Goal: Complete application form

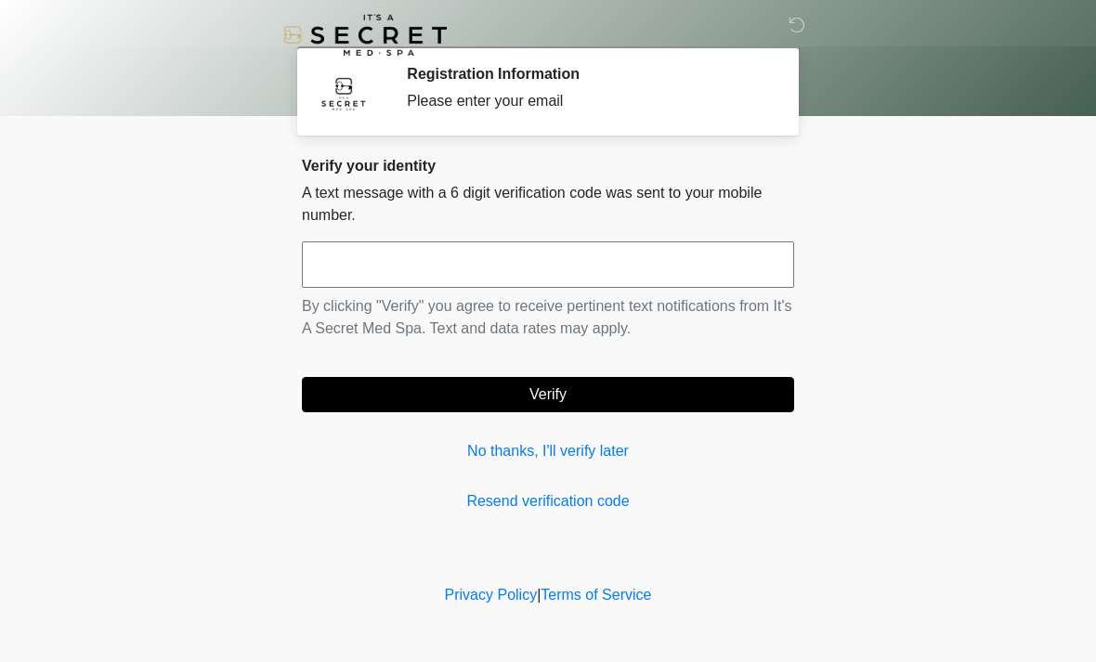
click at [362, 266] on input "text" at bounding box center [548, 265] width 492 height 46
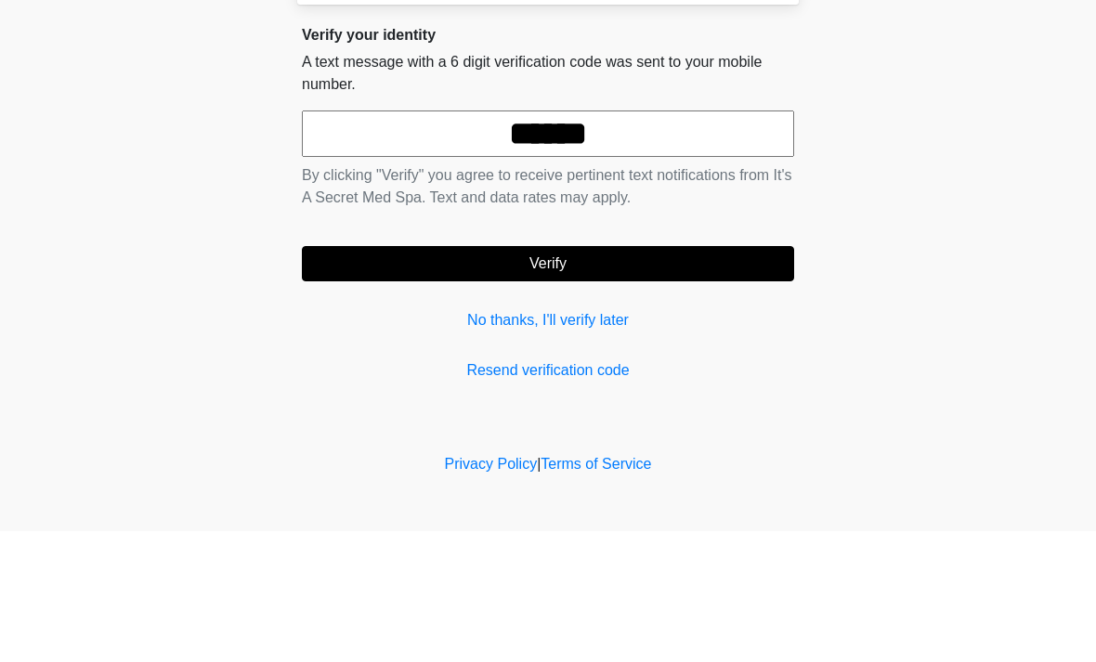
type input "******"
click at [679, 377] on button "Verify" at bounding box center [548, 394] width 492 height 35
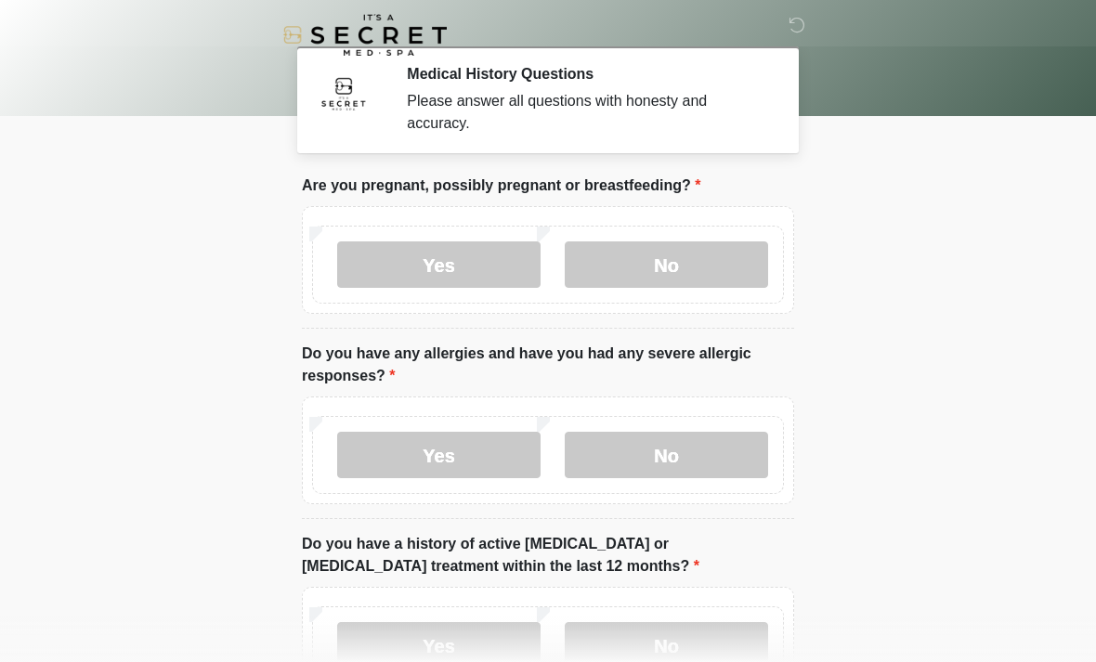
click at [676, 268] on label "No" at bounding box center [666, 265] width 203 height 46
click at [688, 452] on label "No" at bounding box center [666, 455] width 203 height 46
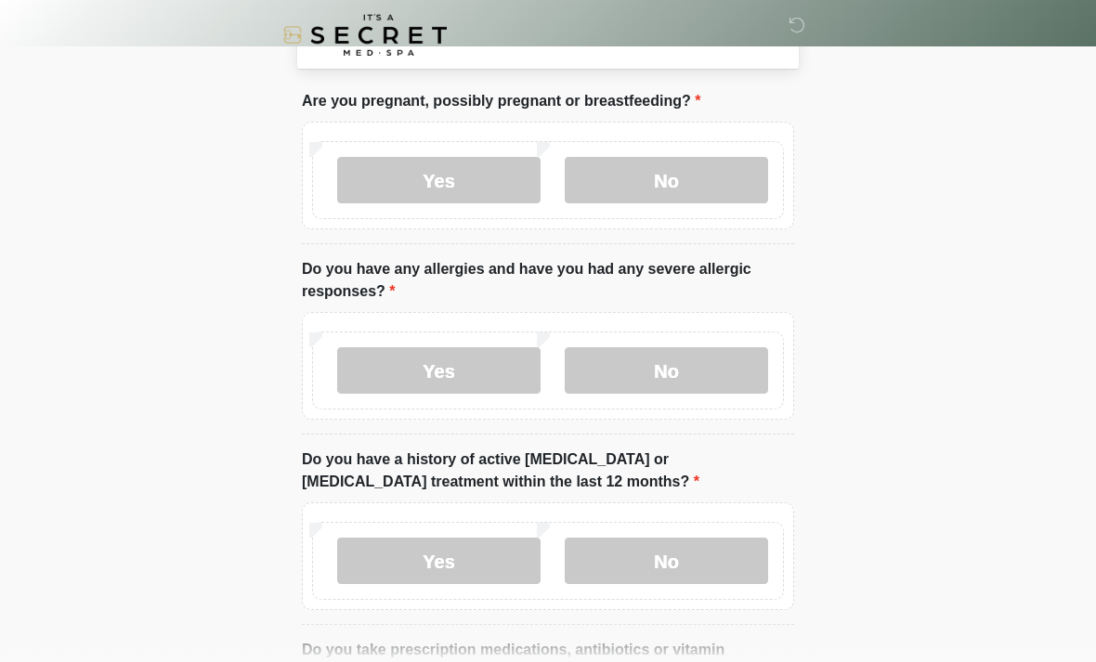
click at [696, 560] on label "No" at bounding box center [666, 561] width 203 height 46
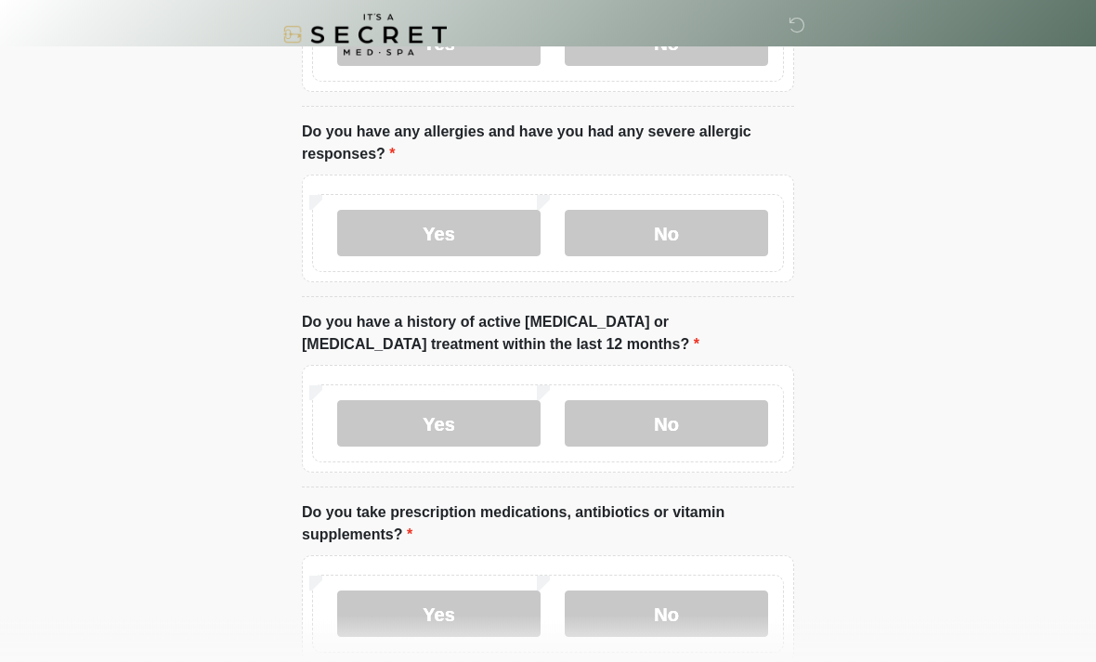
scroll to position [221, 0]
click at [692, 595] on label "No" at bounding box center [666, 615] width 203 height 46
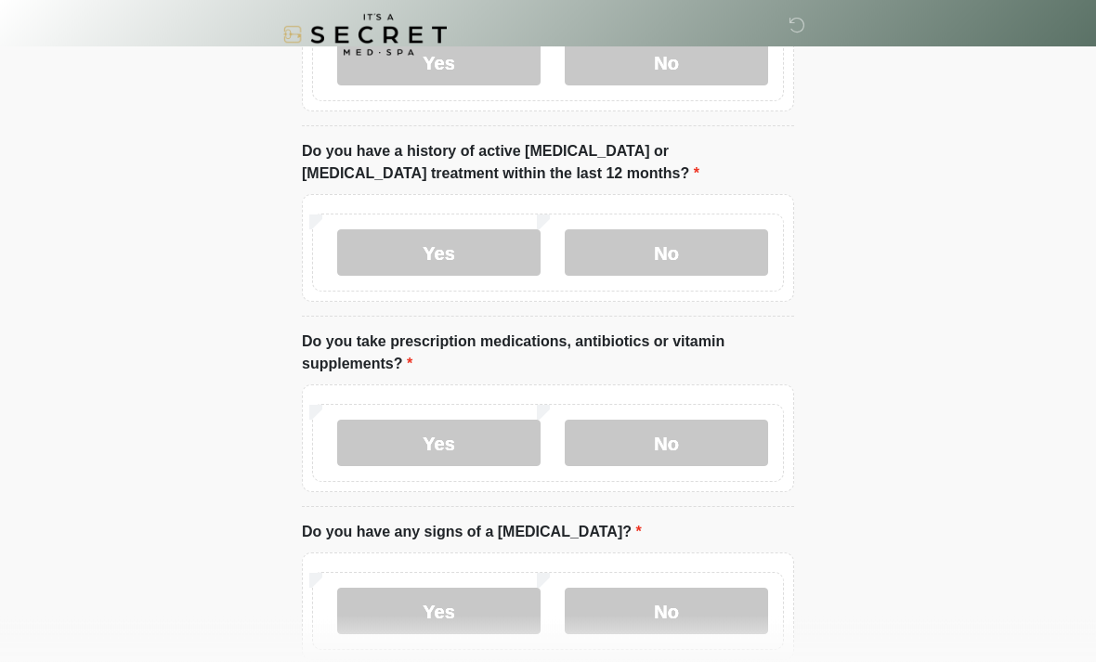
click at [708, 609] on label "No" at bounding box center [666, 612] width 203 height 46
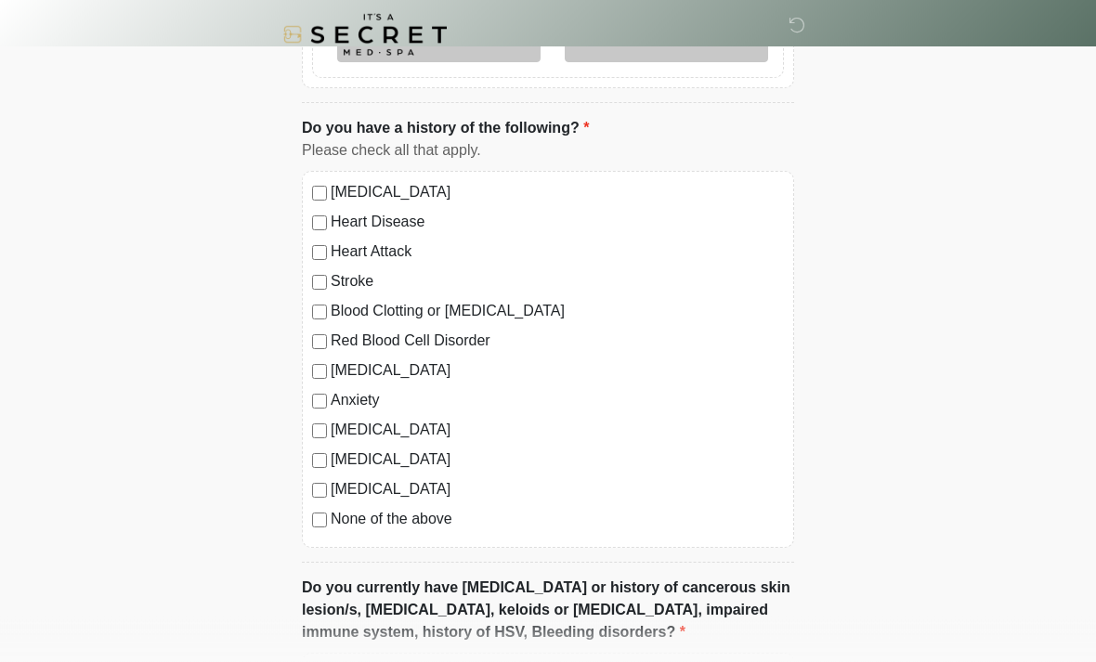
scroll to position [966, 0]
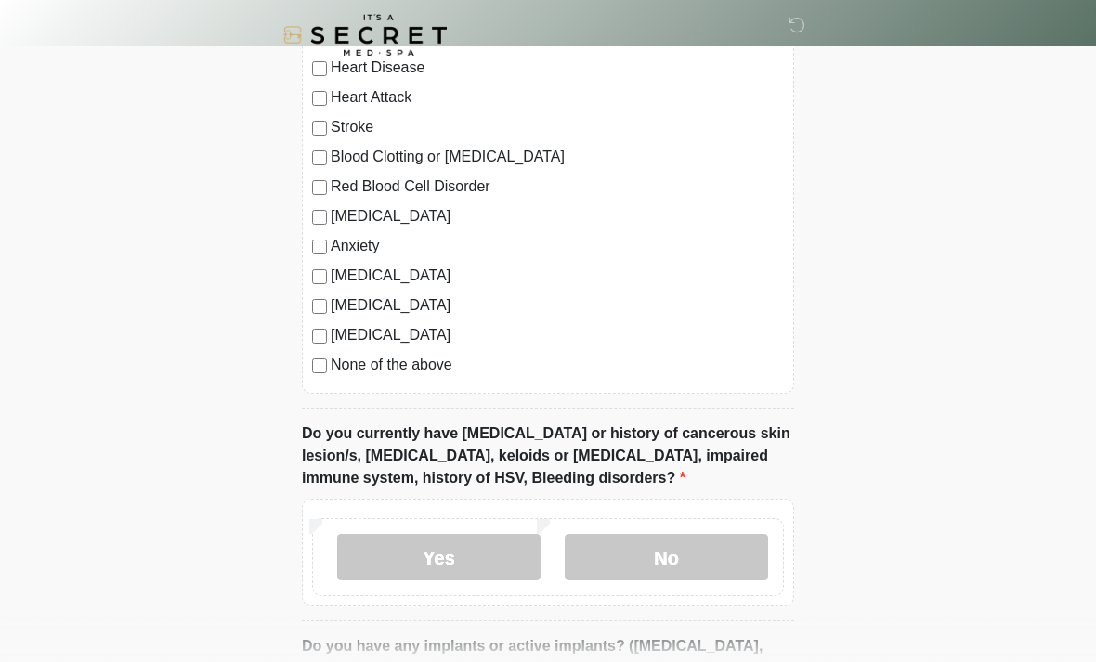
click at [704, 544] on label "No" at bounding box center [666, 557] width 203 height 46
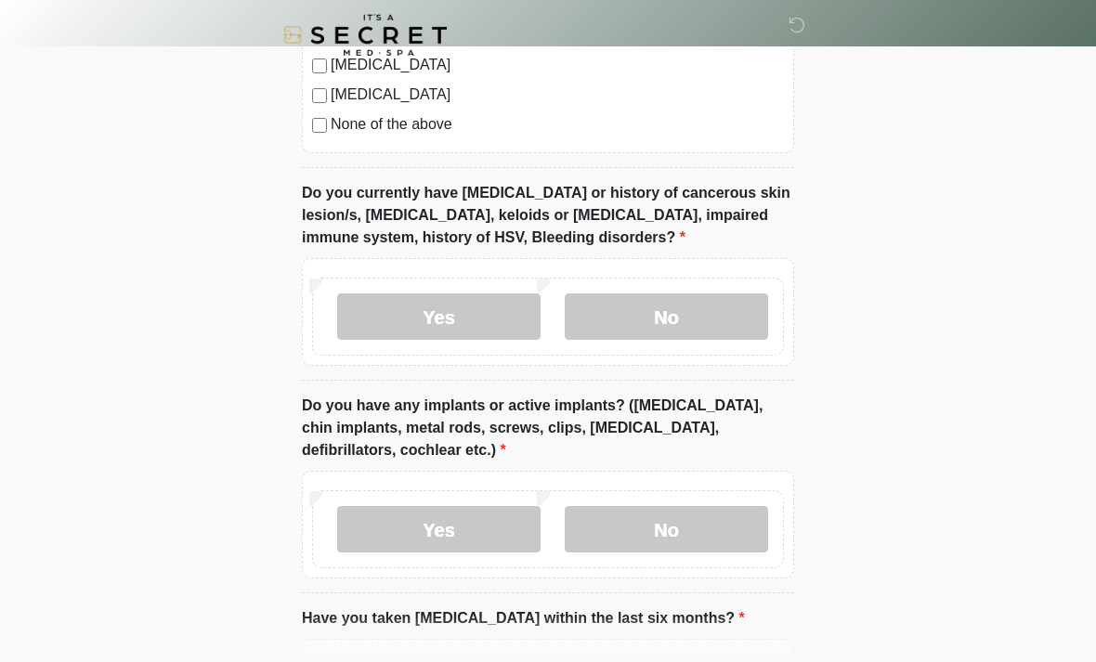
scroll to position [1409, 0]
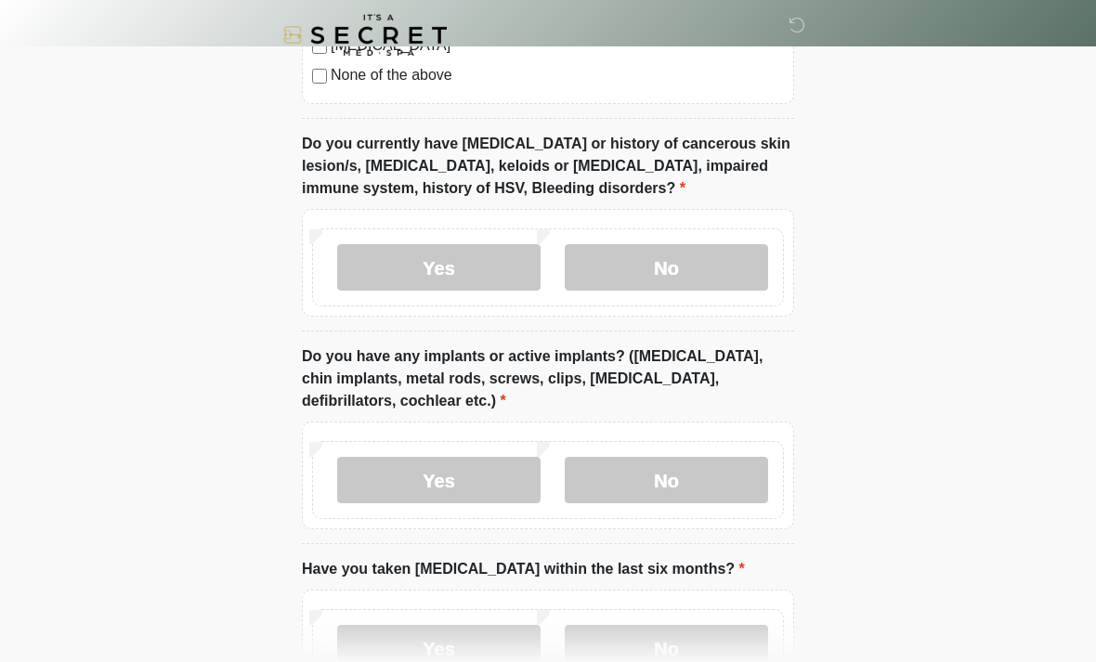
click at [685, 490] on label "No" at bounding box center [666, 480] width 203 height 46
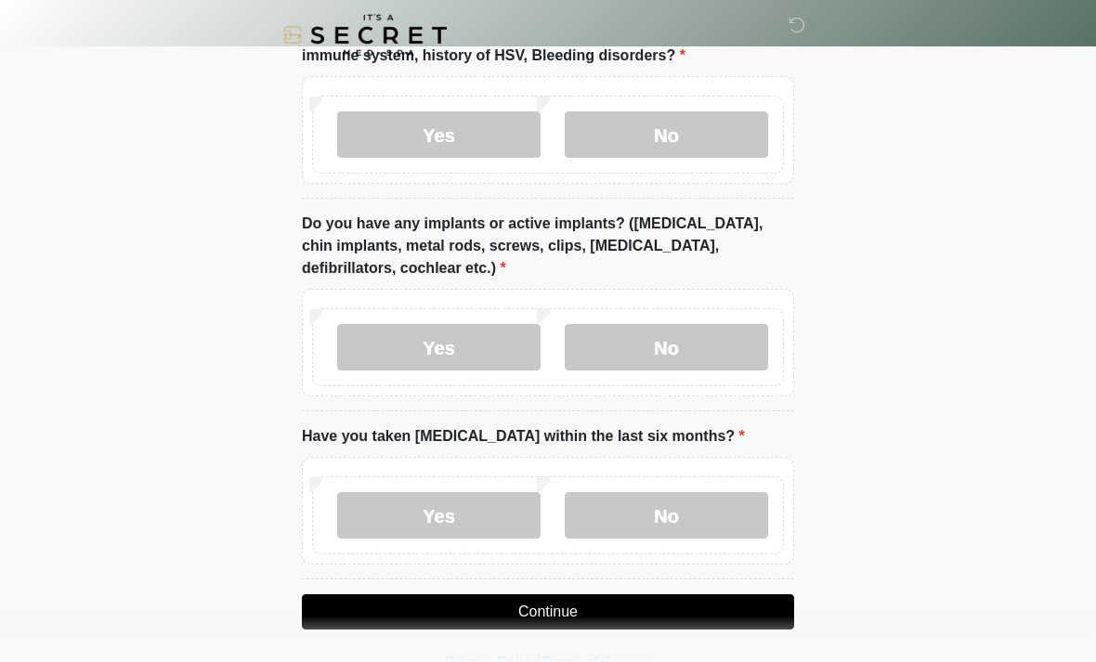
scroll to position [1547, 0]
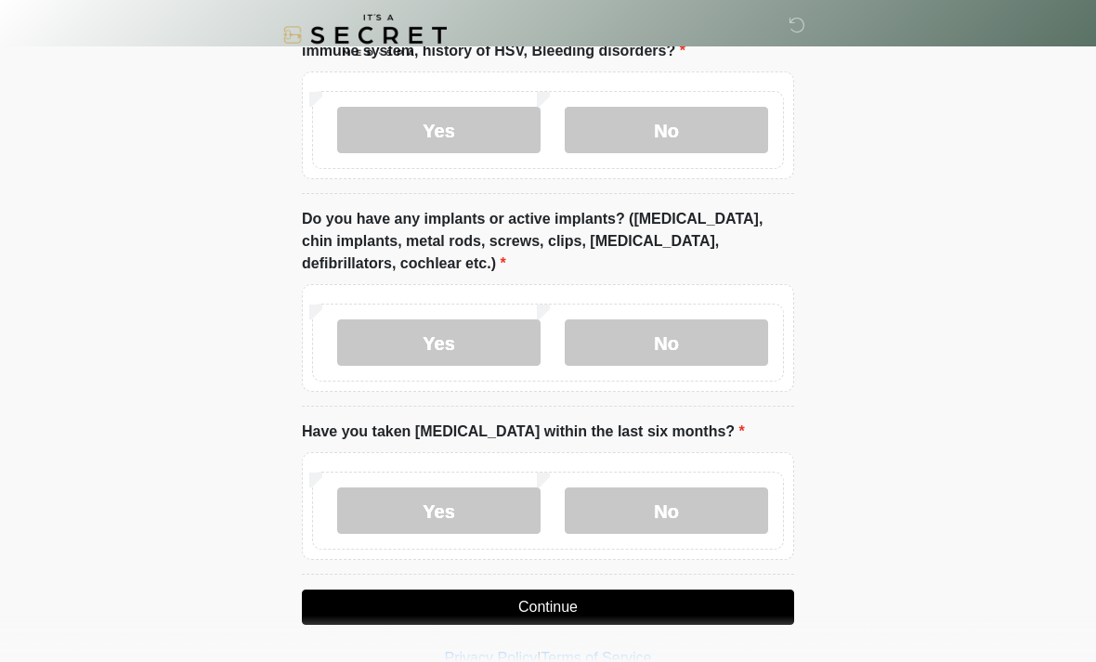
click at [718, 496] on label "No" at bounding box center [666, 511] width 203 height 46
click at [660, 620] on button "Continue" at bounding box center [548, 607] width 492 height 35
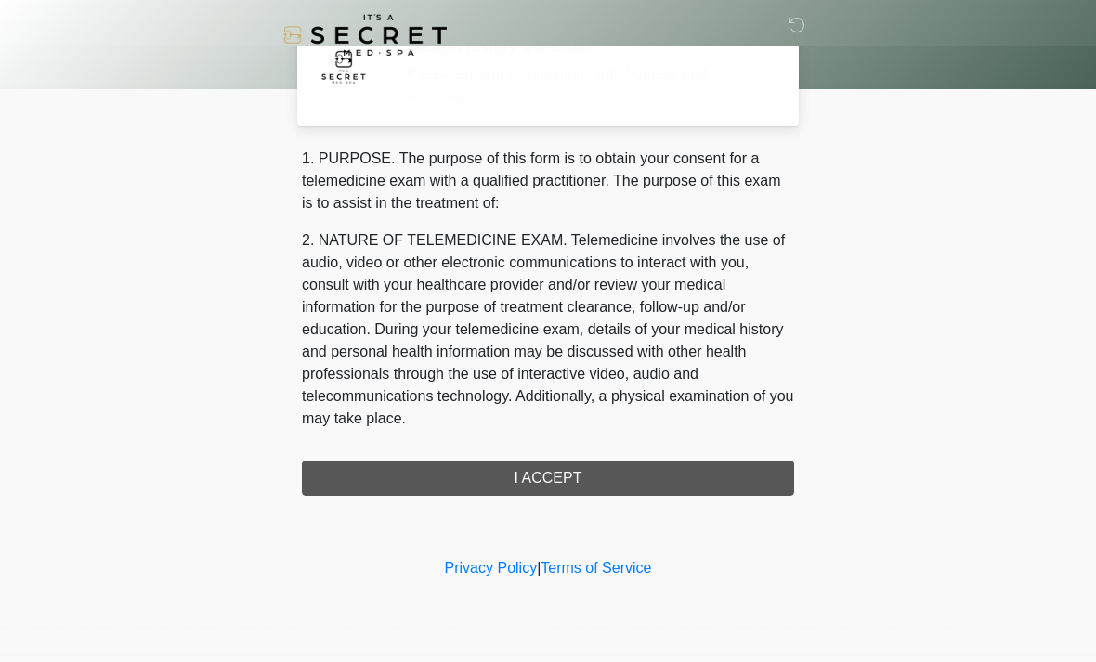
scroll to position [0, 0]
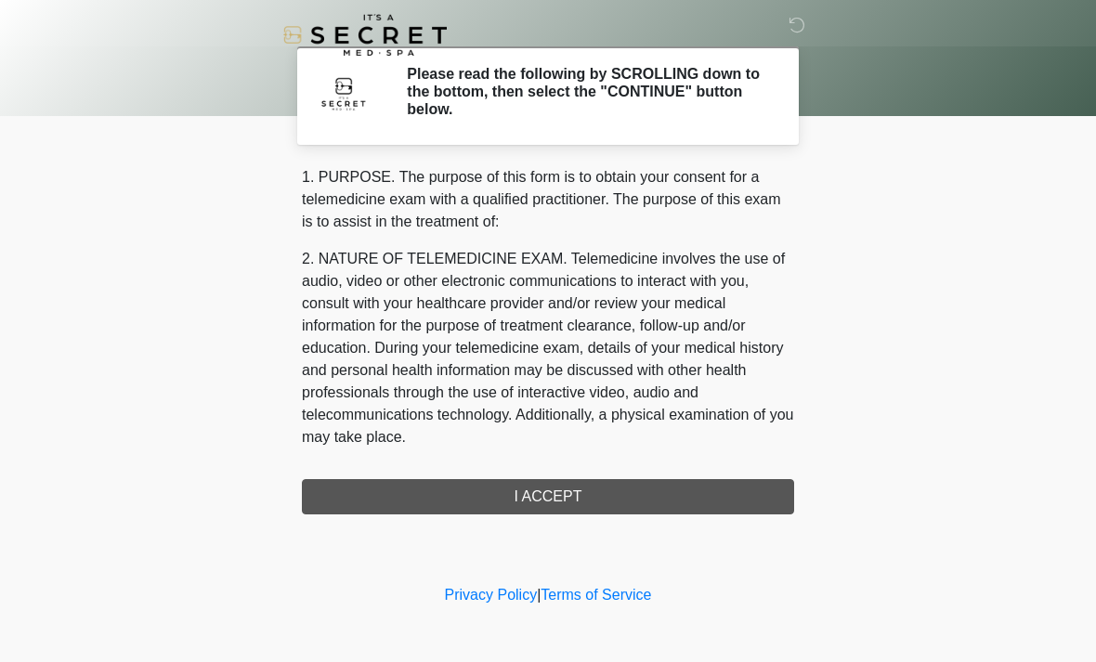
click at [664, 491] on div "1. PURPOSE. The purpose of this form is to obtain your consent for a telemedici…" at bounding box center [548, 340] width 492 height 348
click at [567, 496] on div "1. PURPOSE. The purpose of this form is to obtain your consent for a telemedici…" at bounding box center [548, 340] width 492 height 348
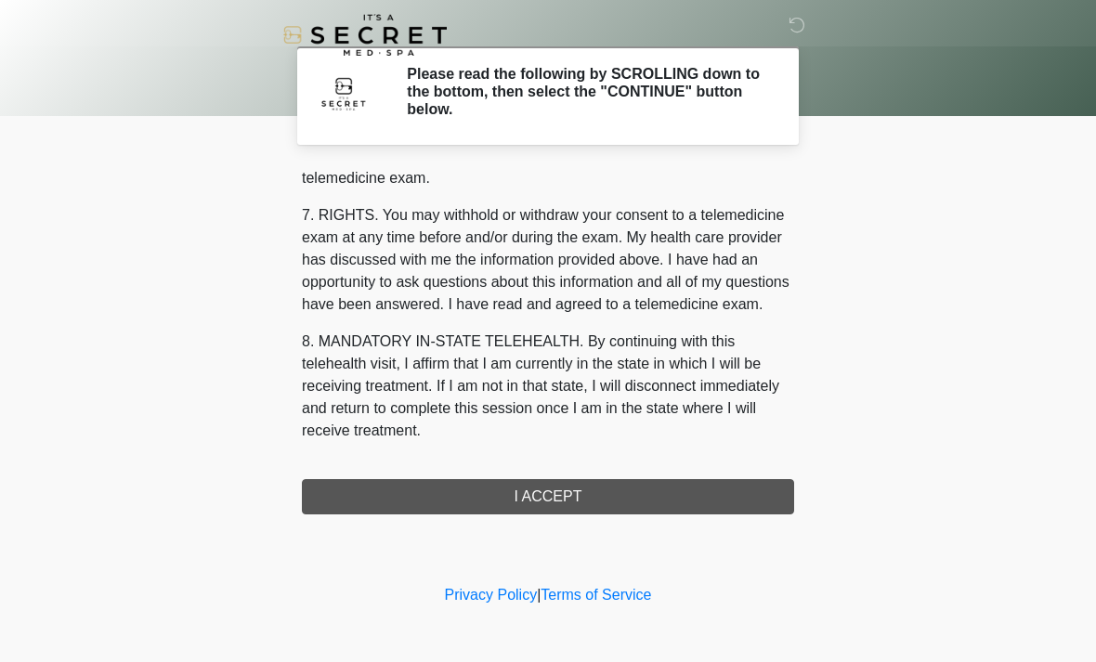
click at [521, 492] on div "1. PURPOSE. The purpose of this form is to obtain your consent for a telemedici…" at bounding box center [548, 340] width 492 height 348
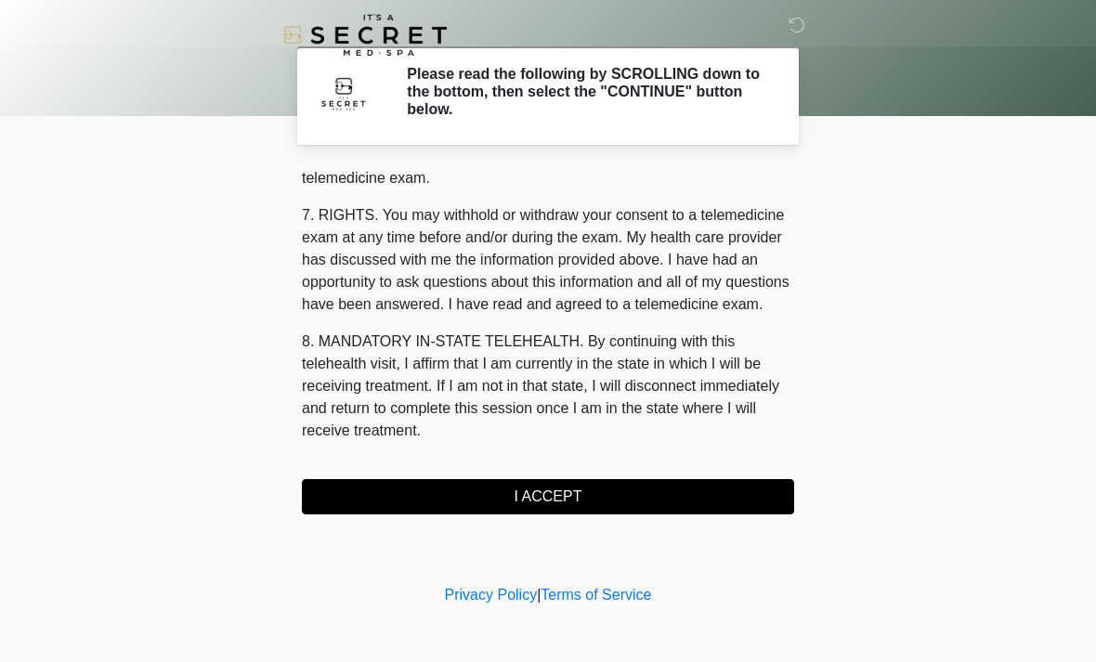
click at [557, 485] on button "I ACCEPT" at bounding box center [548, 496] width 492 height 35
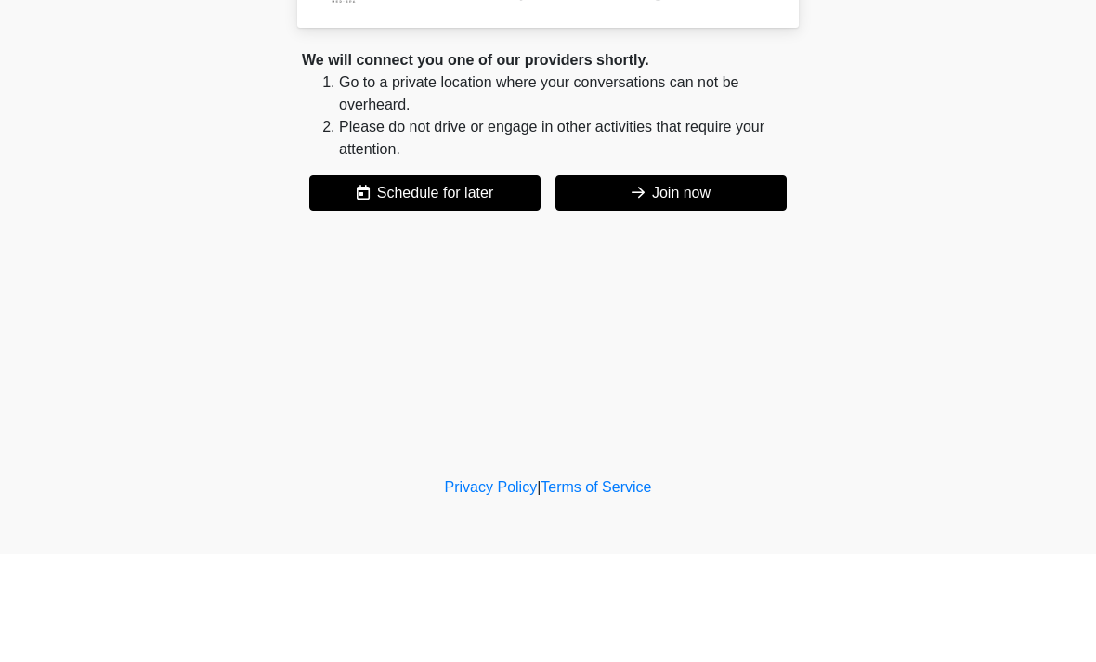
scroll to position [0, 0]
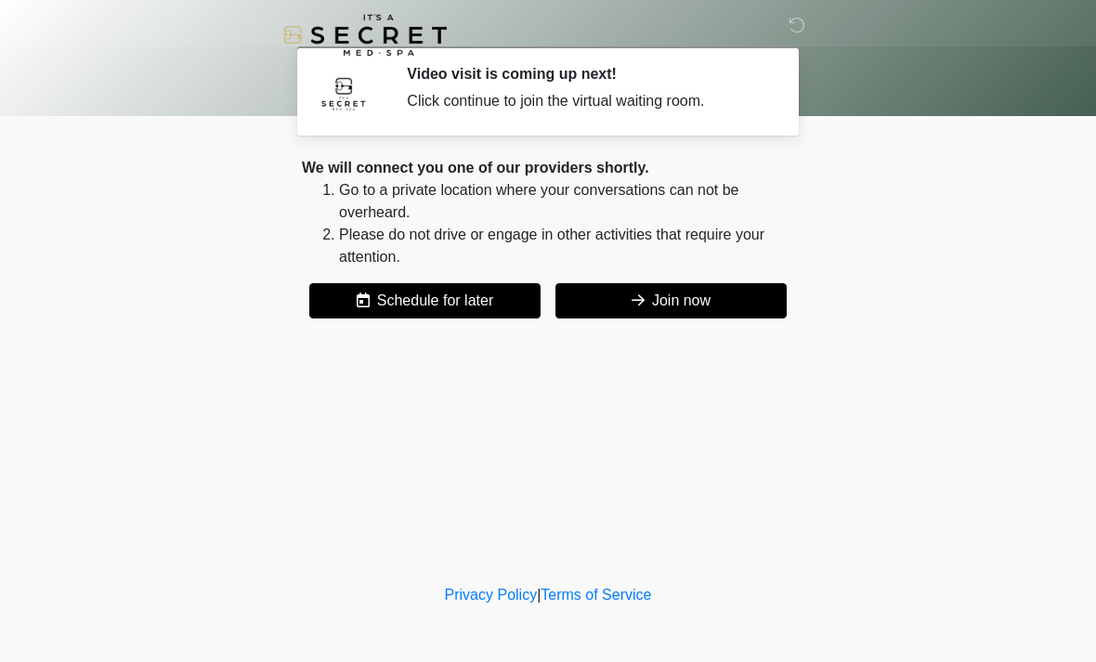
click at [682, 308] on button "Join now" at bounding box center [671, 300] width 231 height 35
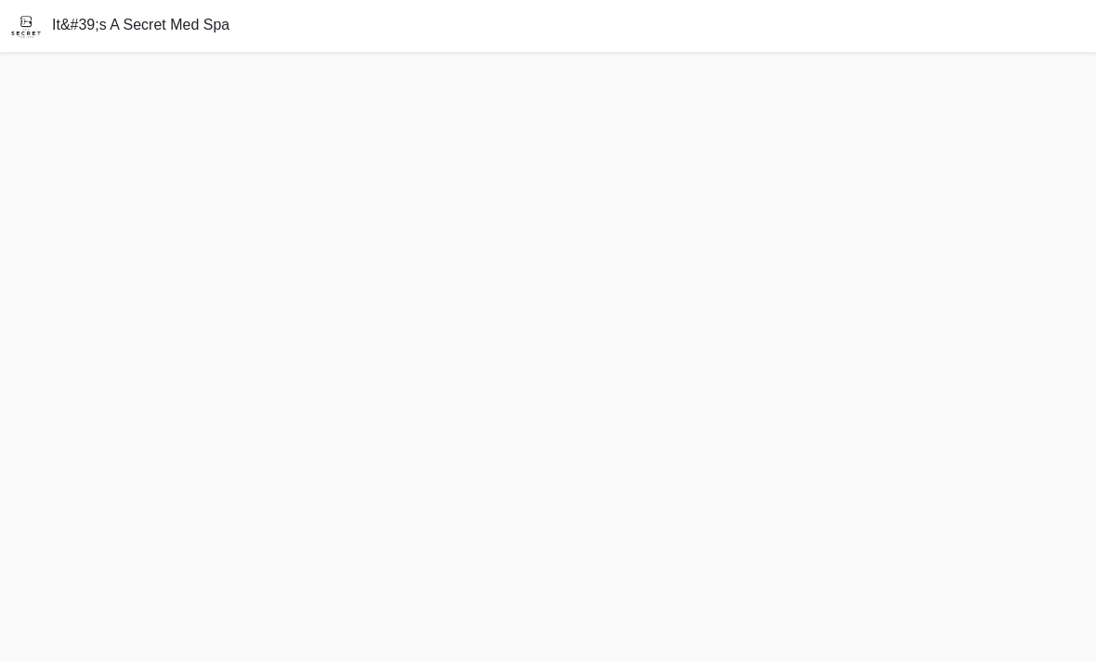
scroll to position [7, 0]
